Goal: Task Accomplishment & Management: Manage account settings

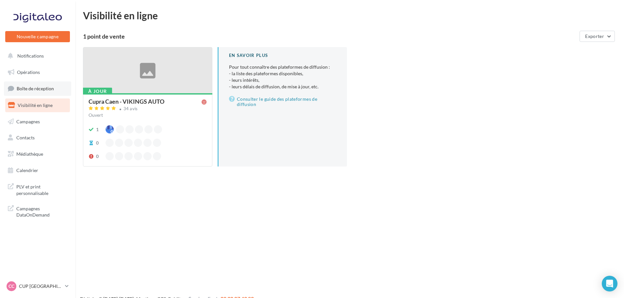
click at [47, 95] on link "Boîte de réception" at bounding box center [37, 88] width 67 height 14
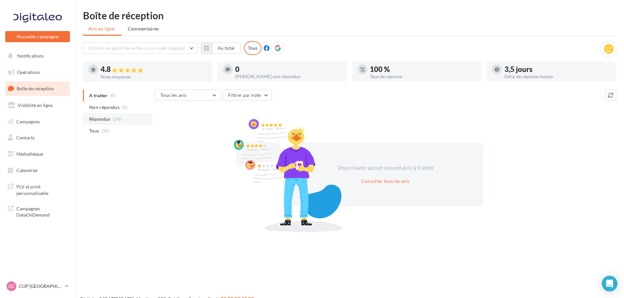
click at [117, 124] on li "Répondus (34)" at bounding box center [117, 119] width 69 height 12
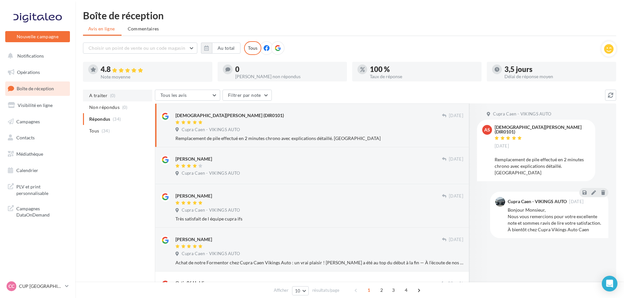
click at [103, 93] on span "A traiter" at bounding box center [98, 95] width 18 height 7
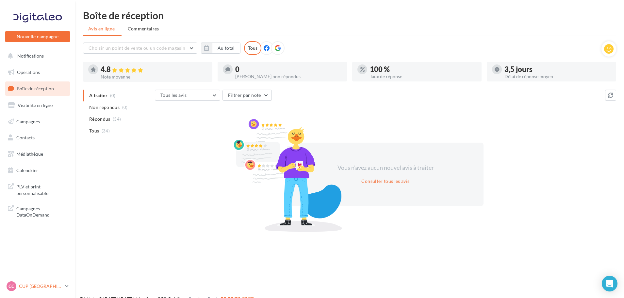
click at [28, 289] on div "CC CUP CAEN cupra_caen" at bounding box center [35, 286] width 56 height 10
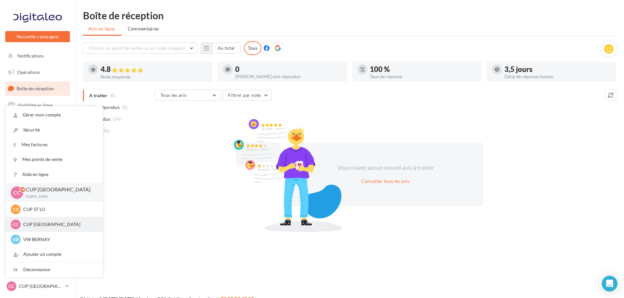
click at [38, 229] on div "CC CUP CHERBOURG cupra-[GEOGRAPHIC_DATA]" at bounding box center [54, 224] width 87 height 10
